Goal: Task Accomplishment & Management: Complete application form

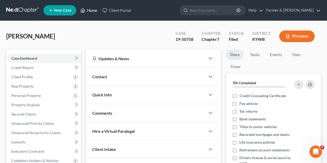
click at [92, 12] on link "Home" at bounding box center [89, 10] width 22 height 9
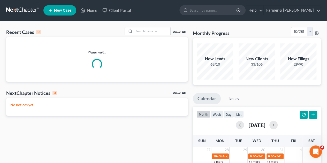
click at [140, 35] on div "Recent Cases 0 View All" at bounding box center [96, 32] width 181 height 10
click at [139, 32] on input "search" at bounding box center [152, 30] width 36 height 7
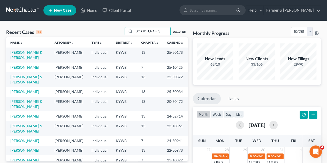
type input "[PERSON_NAME]"
click at [21, 54] on link "[PERSON_NAME] & [PERSON_NAME]" at bounding box center [26, 55] width 32 height 10
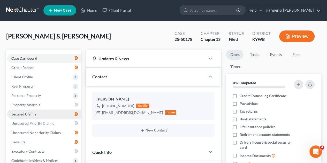
scroll to position [266, 0]
click at [29, 114] on span "Secured Claims" at bounding box center [23, 114] width 25 height 4
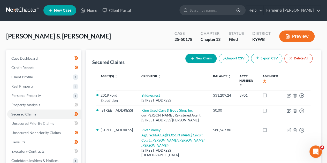
click at [85, 111] on div "Secured Claims New Claim Import CSV Export CSV Delete All Asset(s) expand_more …" at bounding box center [203, 157] width 240 height 215
click at [43, 133] on span "Unsecured Nonpriority Claims" at bounding box center [35, 133] width 49 height 4
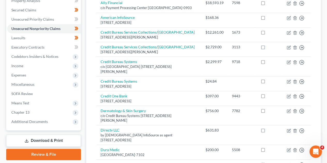
scroll to position [114, 0]
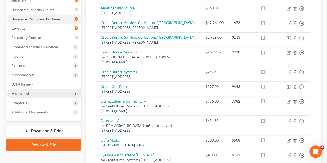
click at [24, 93] on span "Means Test" at bounding box center [20, 93] width 18 height 4
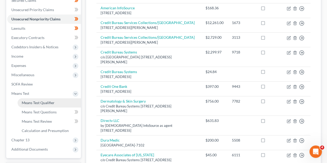
click at [34, 102] on span "Means Test Qualifier" at bounding box center [38, 103] width 33 height 4
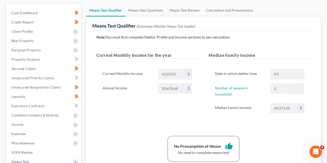
scroll to position [47, 0]
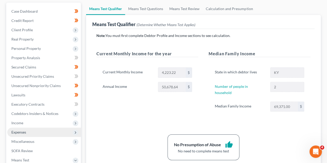
click at [23, 128] on span "Expenses" at bounding box center [44, 132] width 74 height 9
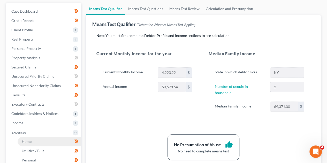
click at [33, 144] on link "Home" at bounding box center [49, 141] width 63 height 9
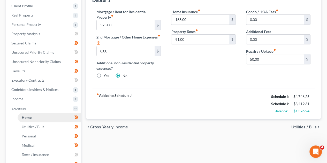
scroll to position [76, 0]
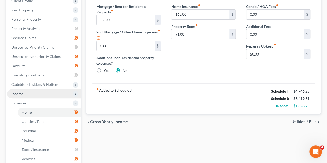
click at [23, 96] on span "Income" at bounding box center [44, 93] width 74 height 9
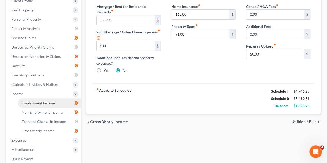
click at [40, 107] on link "Employment Income" at bounding box center [49, 102] width 63 height 9
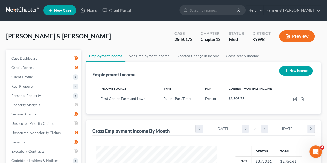
scroll to position [92, 131]
